Goal: Information Seeking & Learning: Understand process/instructions

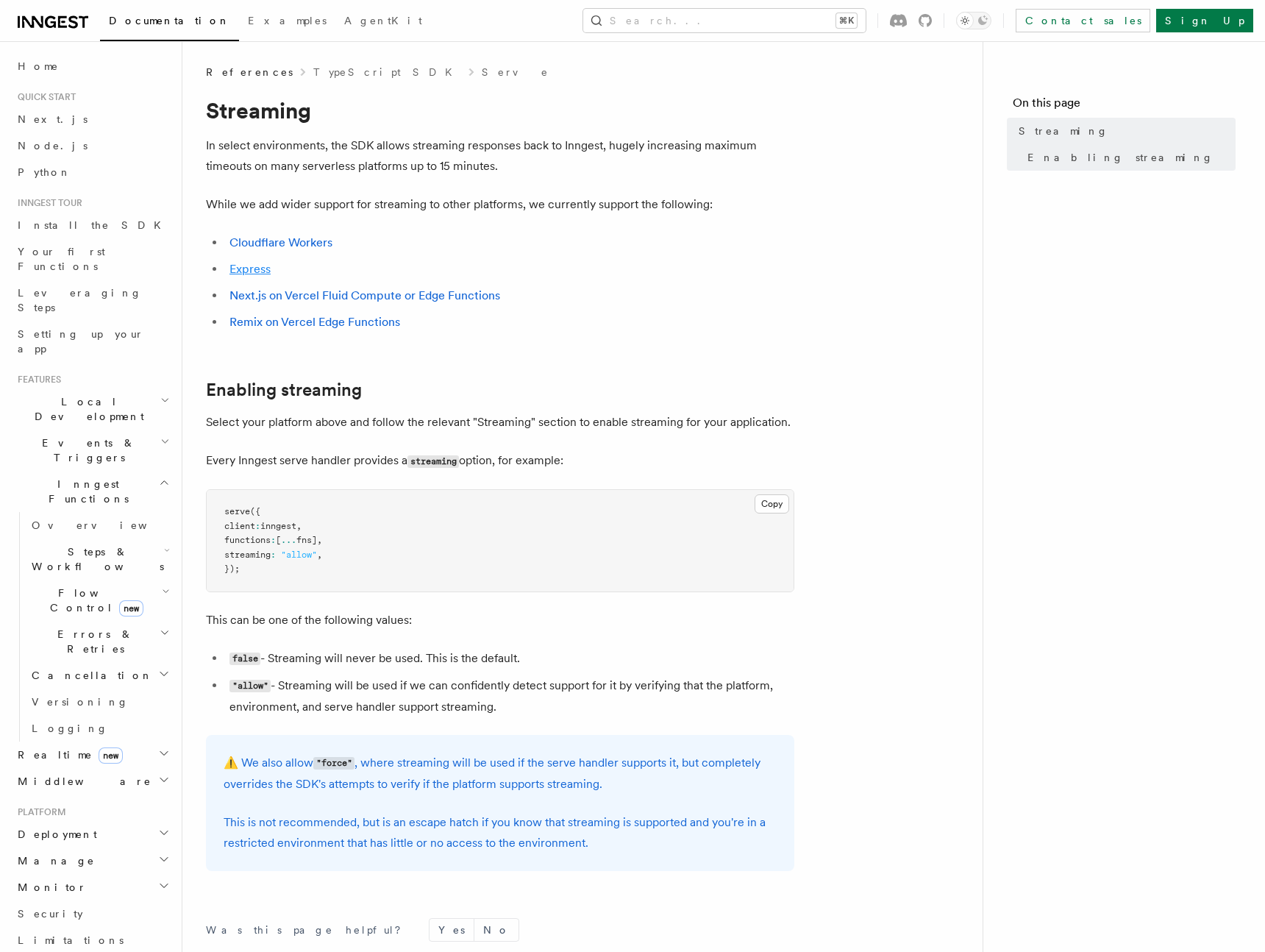
click at [249, 267] on link "Express" at bounding box center [249, 269] width 41 height 14
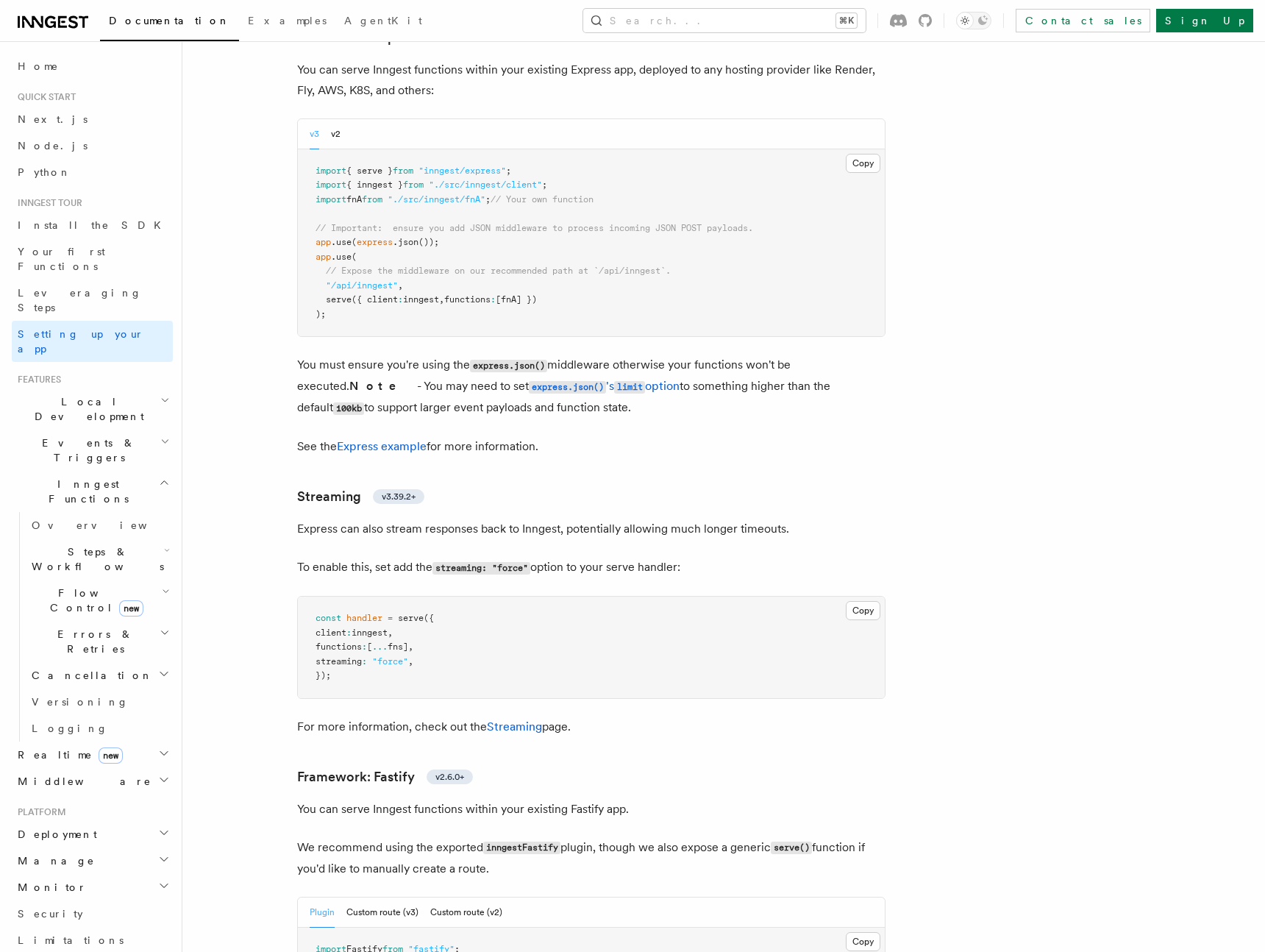
scroll to position [3894, 0]
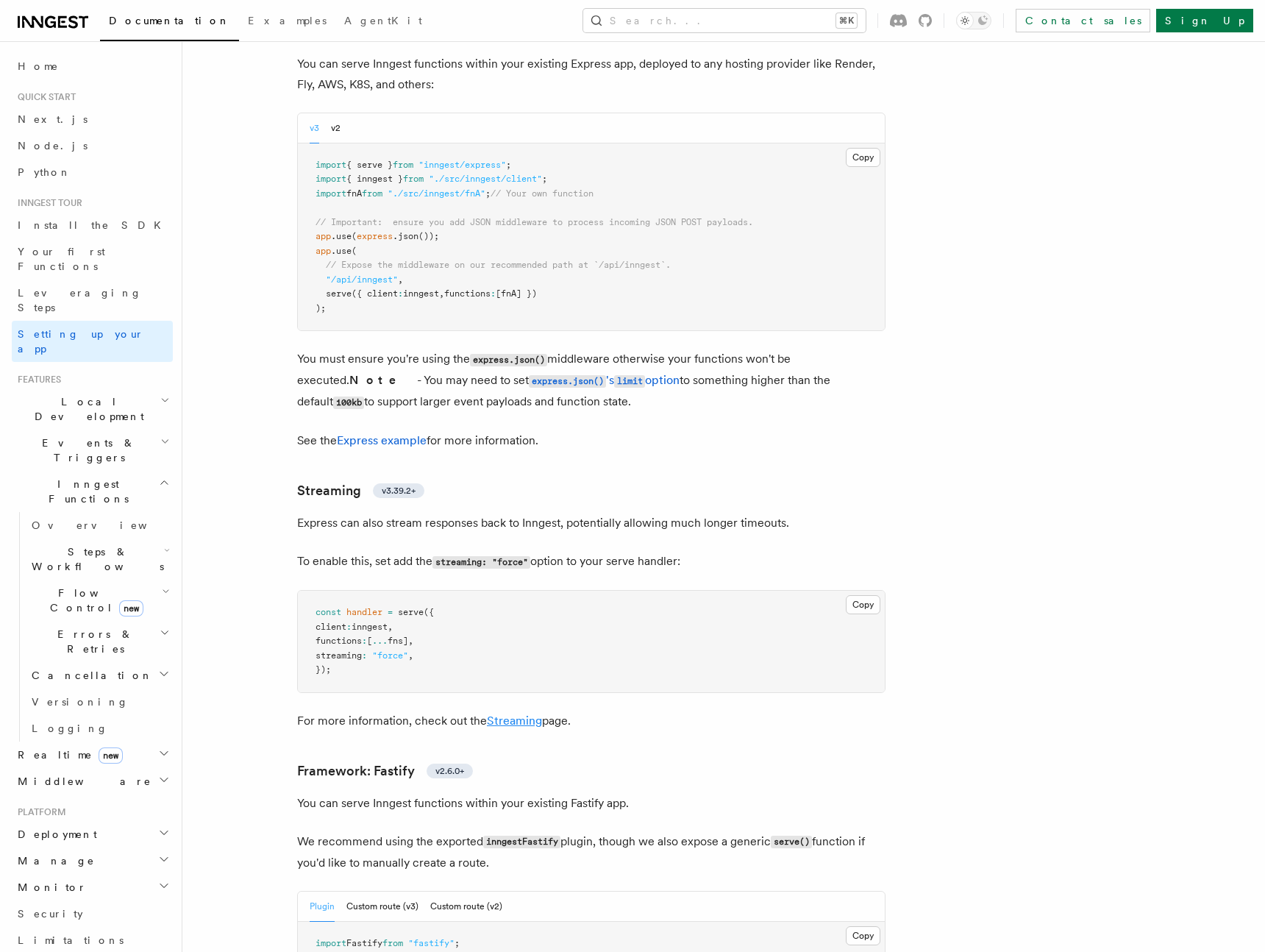
click at [518, 714] on link "Streaming" at bounding box center [515, 721] width 55 height 14
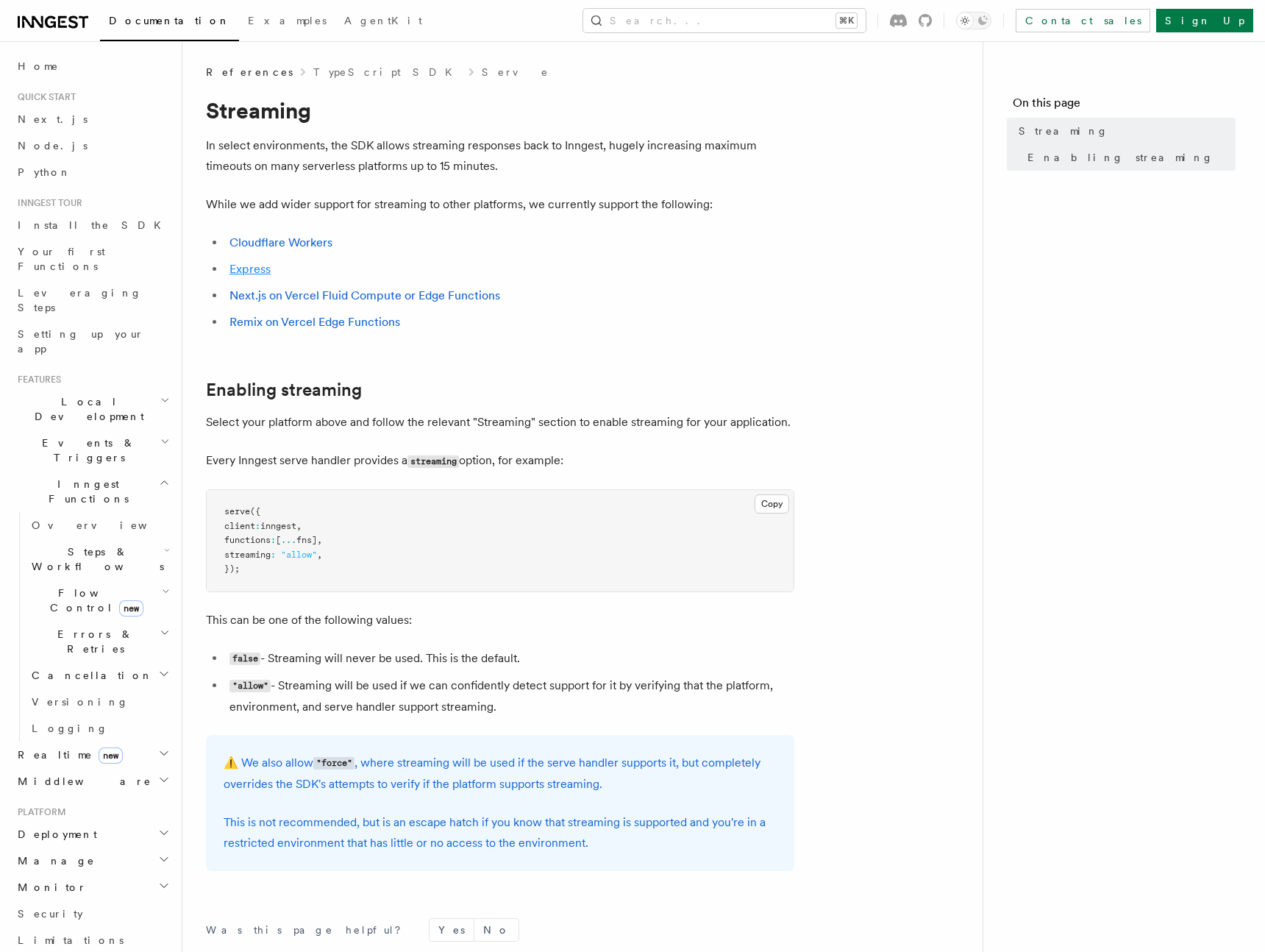
click at [256, 268] on link "Express" at bounding box center [249, 269] width 41 height 14
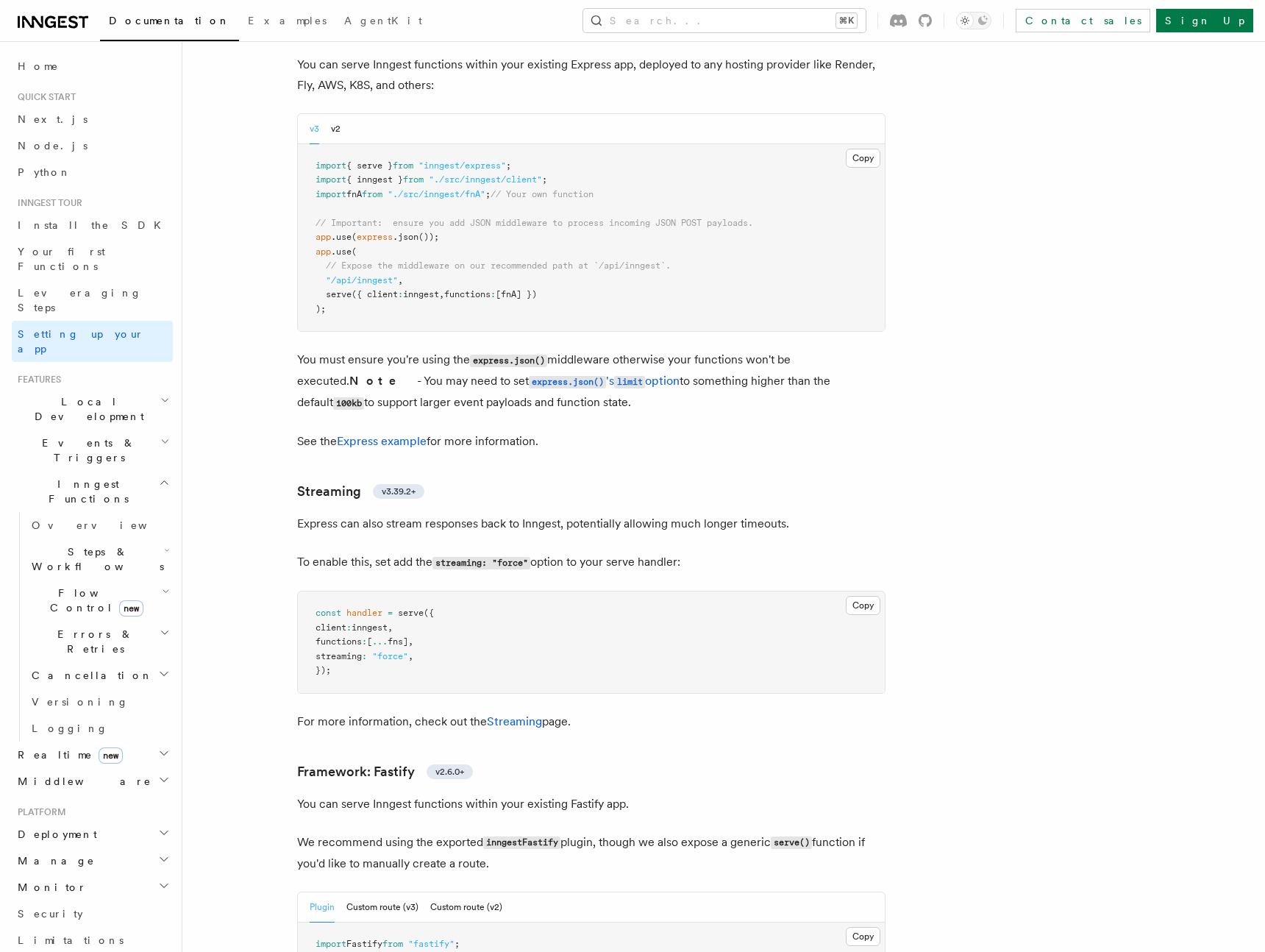
scroll to position [3815, 0]
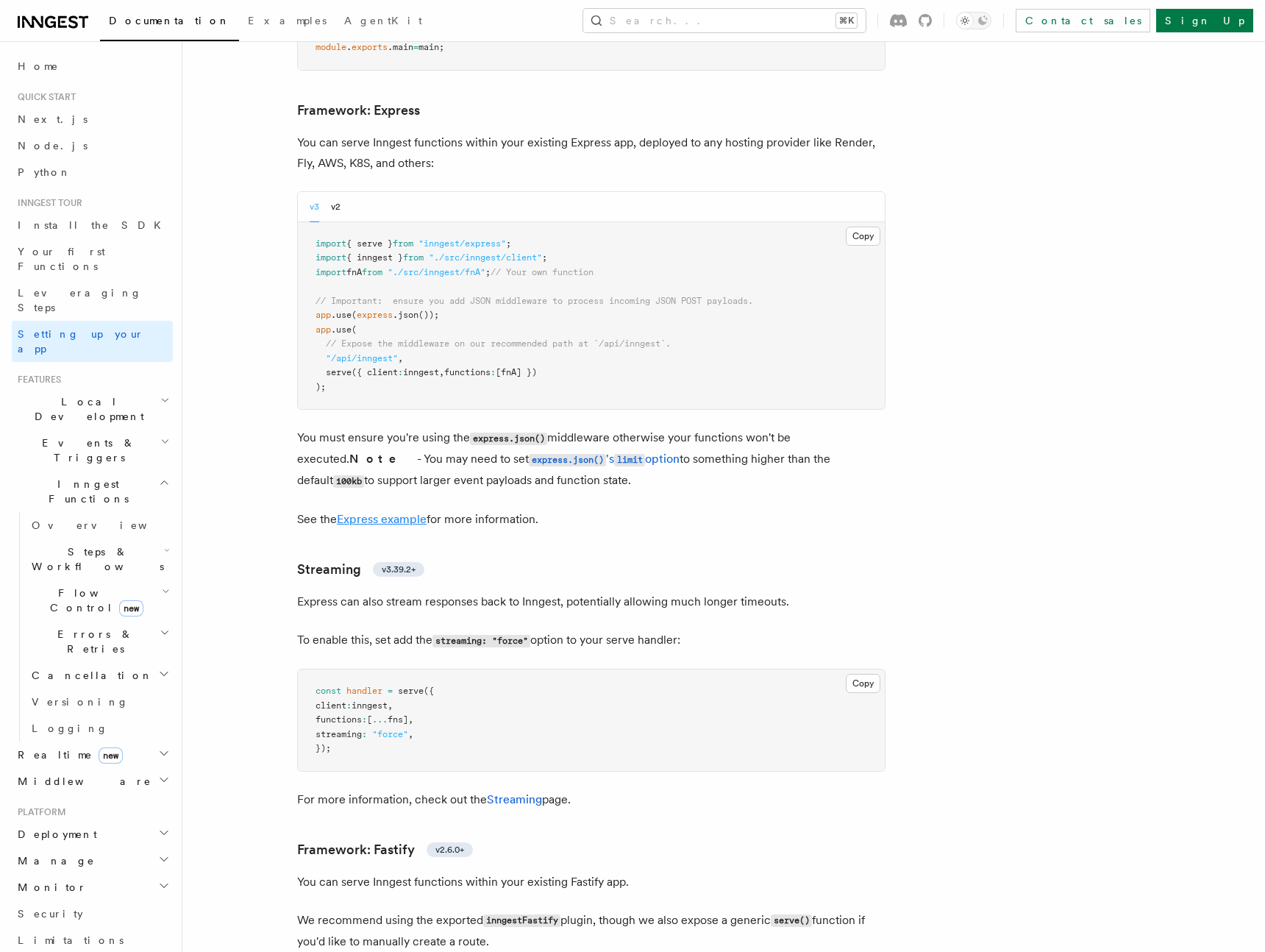
click at [382, 512] on link "Express example" at bounding box center [382, 519] width 90 height 14
